Goal: Book appointment/travel/reservation

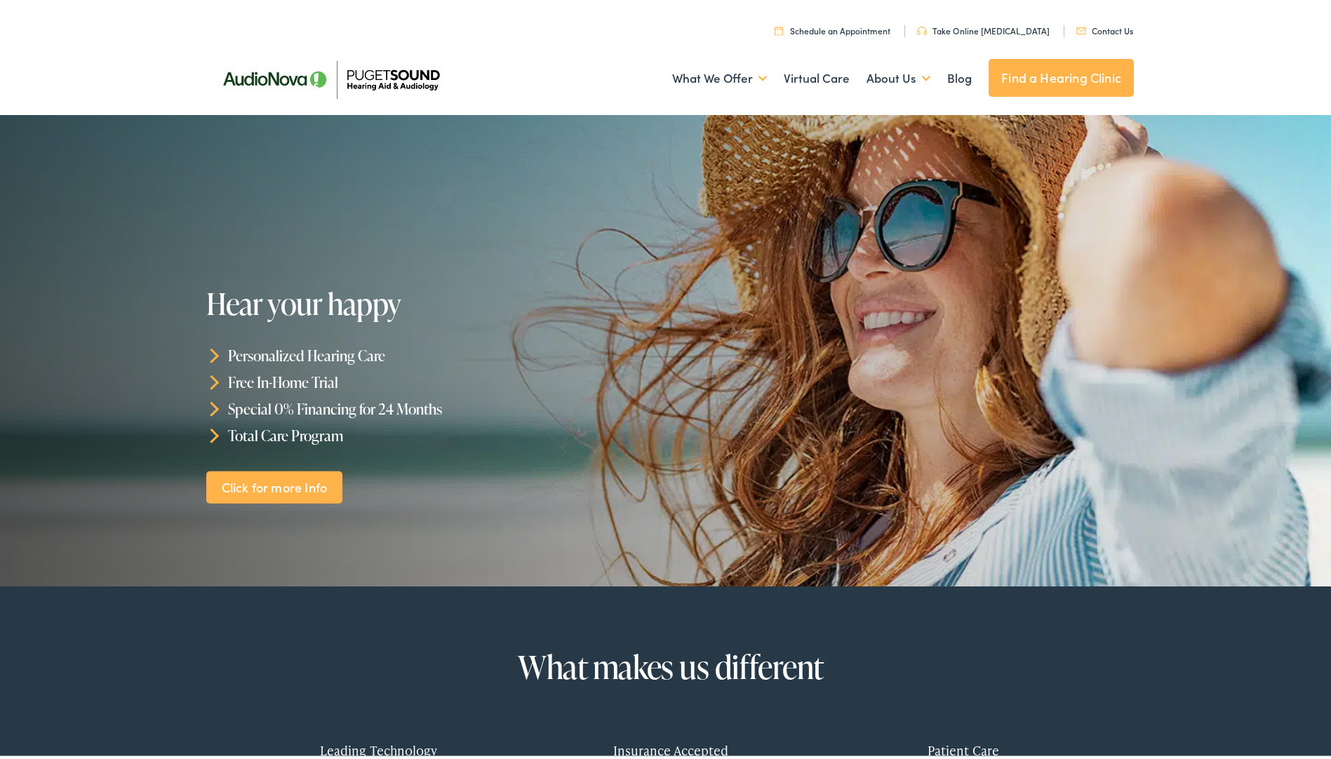
click at [1112, 26] on link "Contact Us" at bounding box center [1104, 28] width 57 height 12
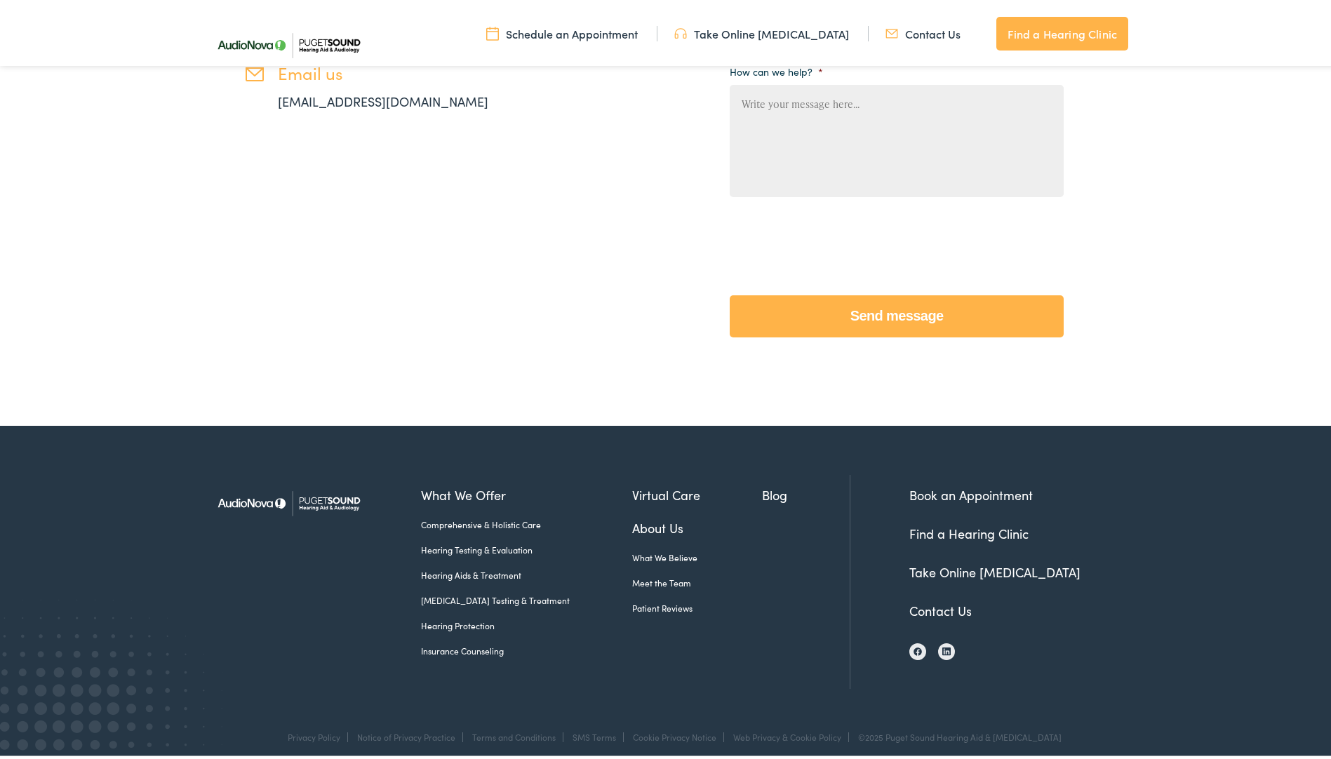
scroll to position [502, 0]
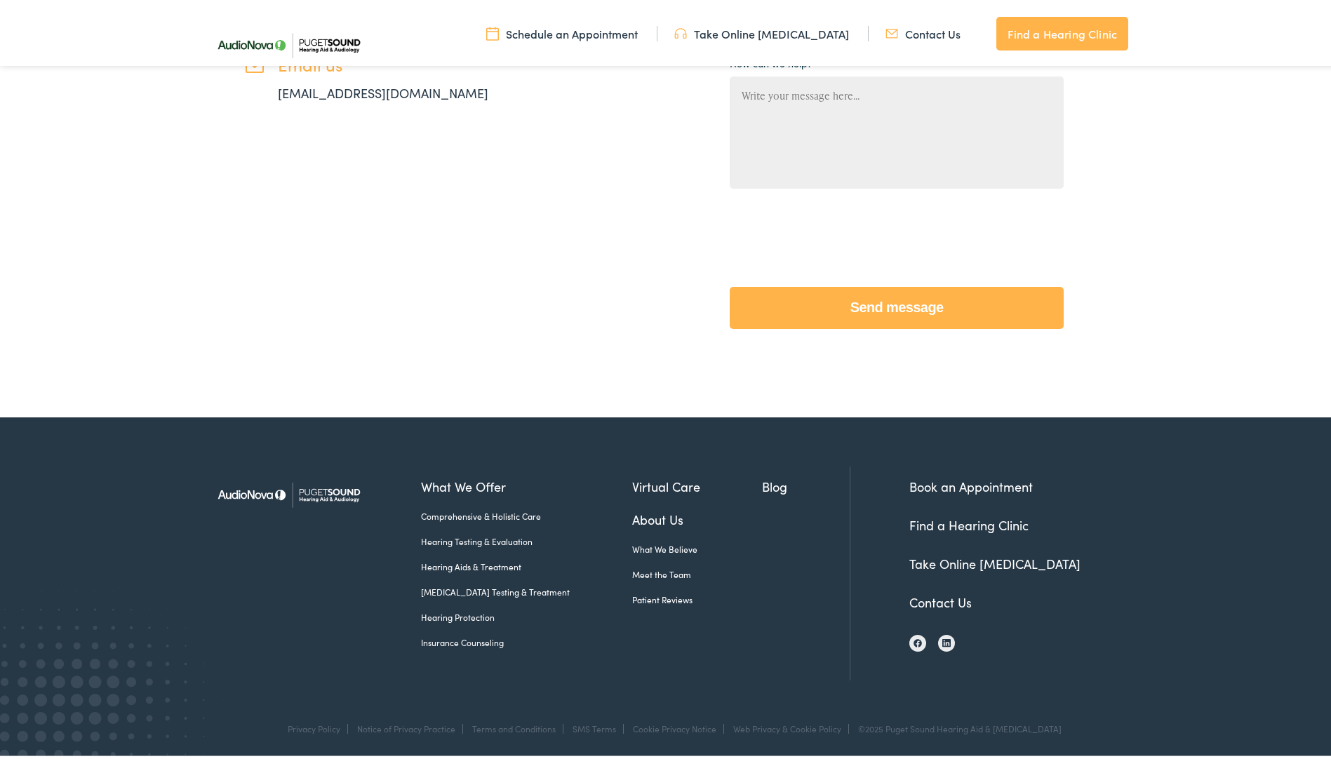
click at [938, 597] on link "Contact Us" at bounding box center [940, 600] width 62 height 18
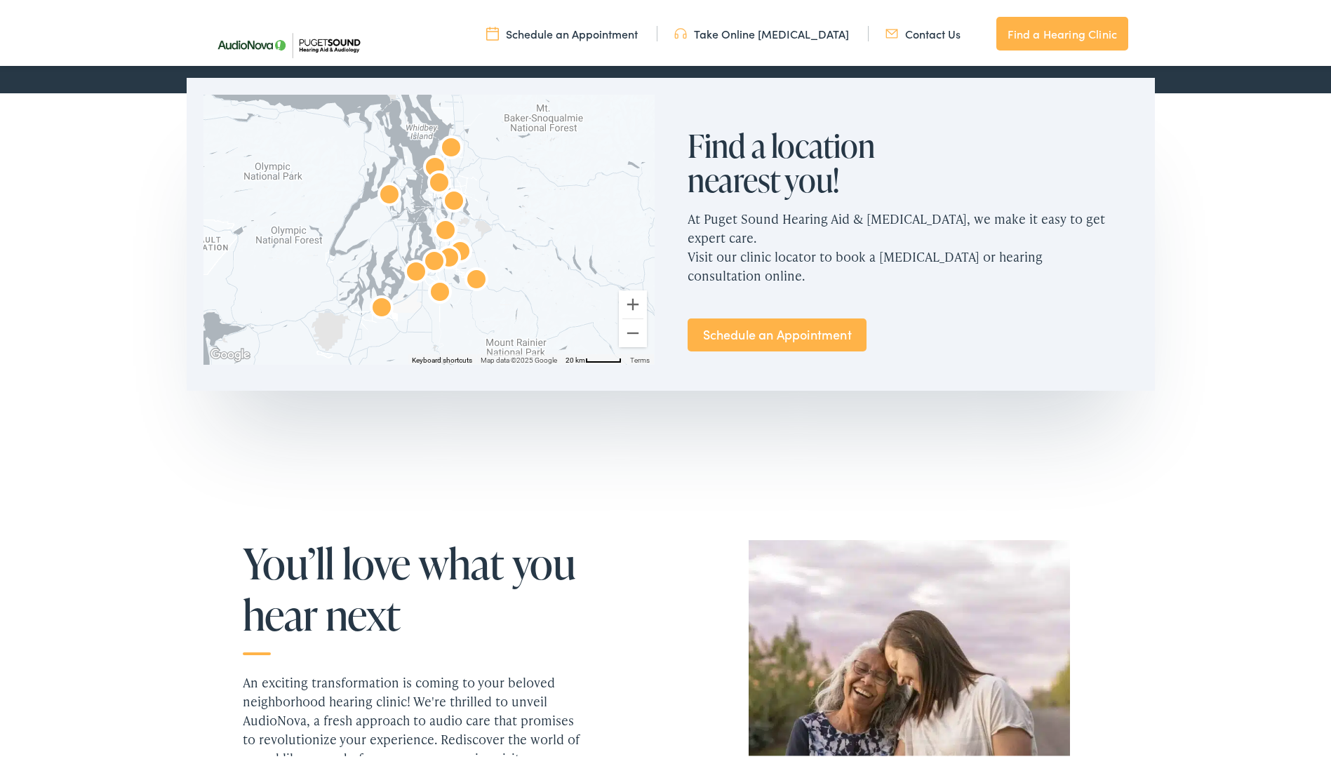
scroll to position [842, 0]
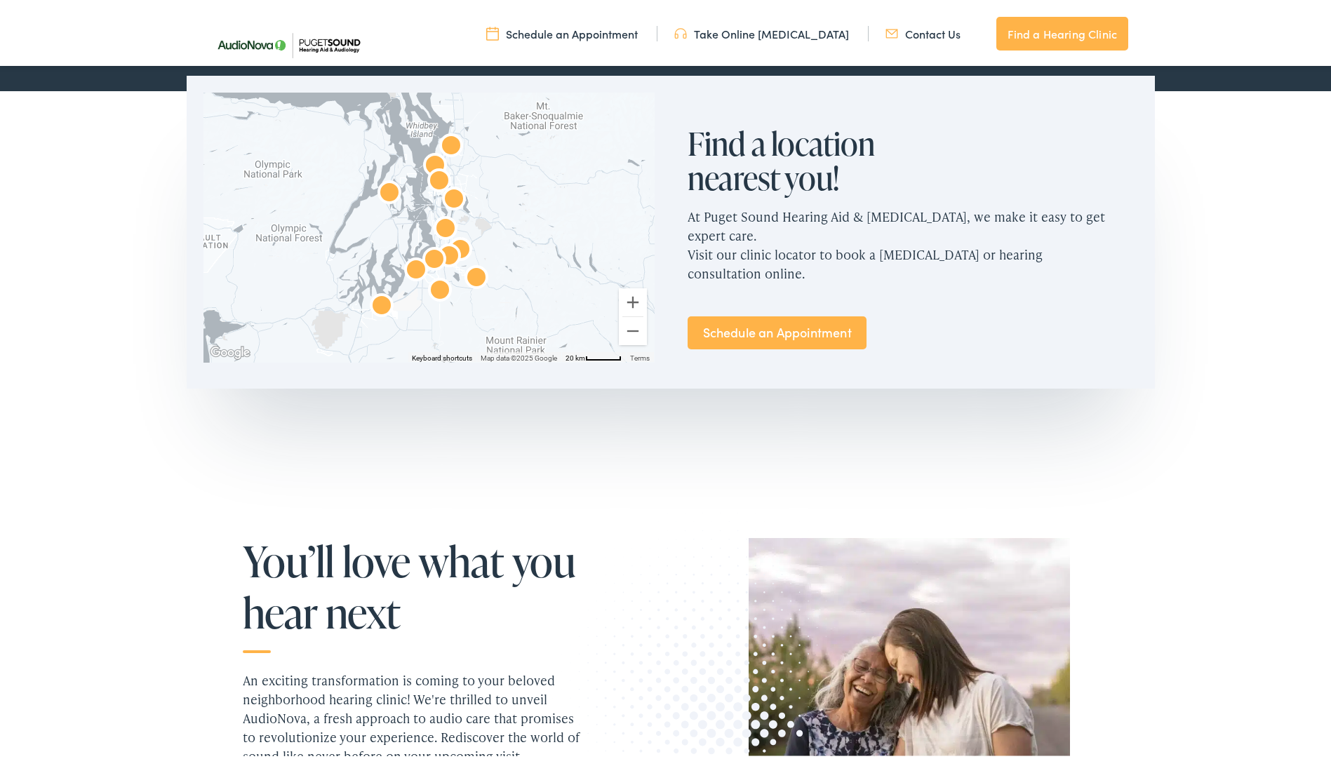
click at [770, 314] on link "Schedule an Appointment" at bounding box center [777, 330] width 179 height 33
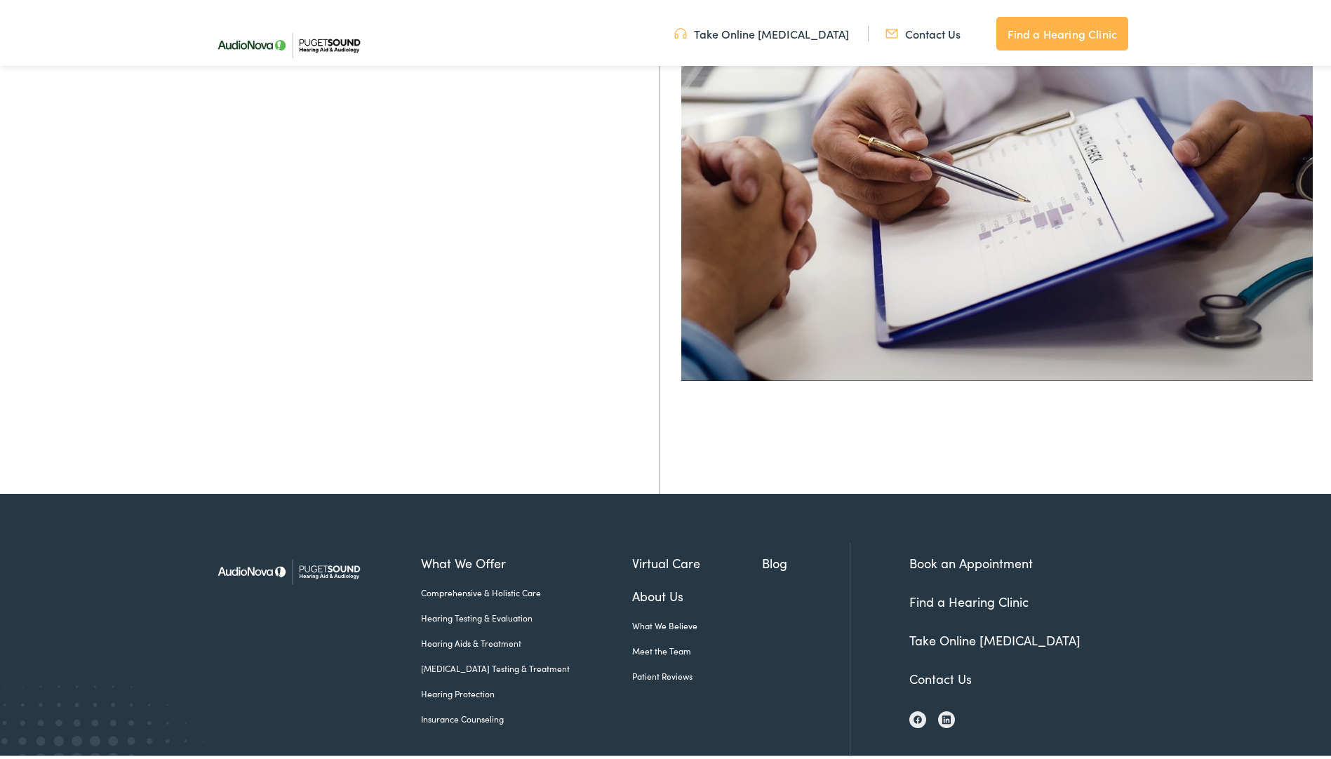
scroll to position [491, 0]
